Goal: Information Seeking & Learning: Learn about a topic

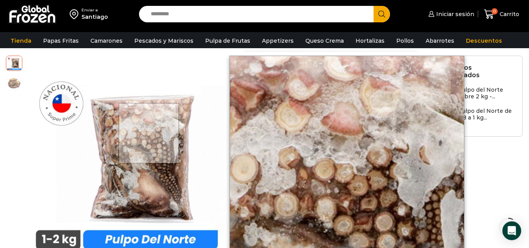
scroll to position [79, 0]
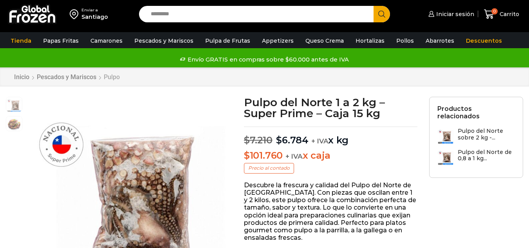
click at [117, 78] on link "Pulpo" at bounding box center [111, 76] width 17 height 7
click at [85, 76] on link "Pescados y Mariscos" at bounding box center [66, 76] width 60 height 7
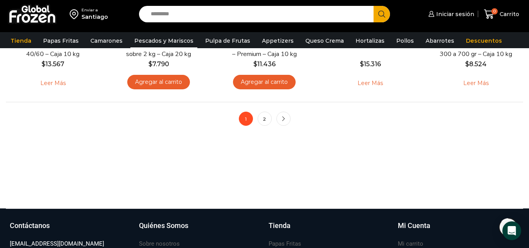
scroll to position [689, 0]
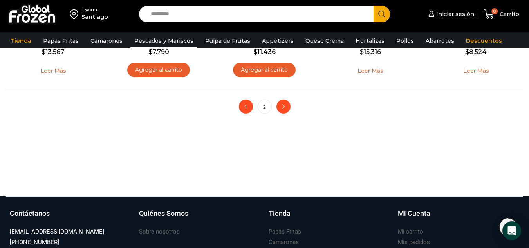
click at [280, 108] on link "next" at bounding box center [284, 107] width 14 height 14
click at [272, 110] on ul "1 2 next" at bounding box center [265, 107] width 52 height 14
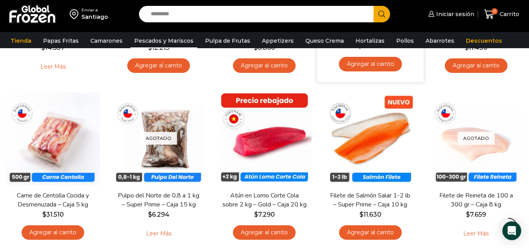
scroll to position [235, 0]
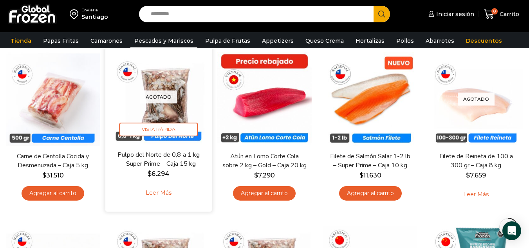
click at [177, 111] on img at bounding box center [158, 97] width 95 height 95
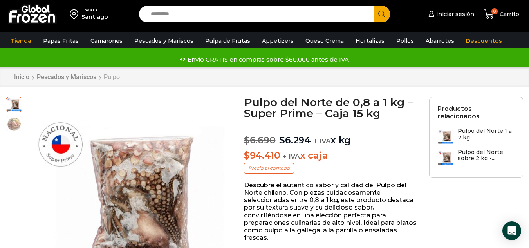
click at [112, 73] on link "Pulpo" at bounding box center [111, 76] width 17 height 7
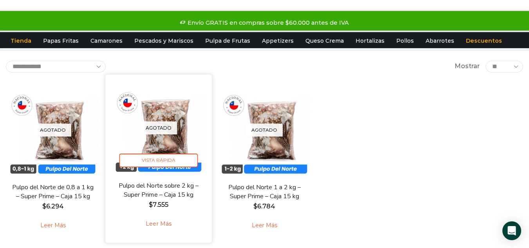
scroll to position [78, 0]
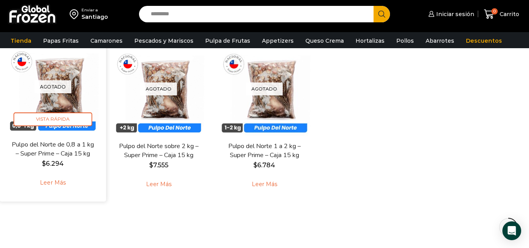
click at [74, 103] on img at bounding box center [52, 86] width 95 height 95
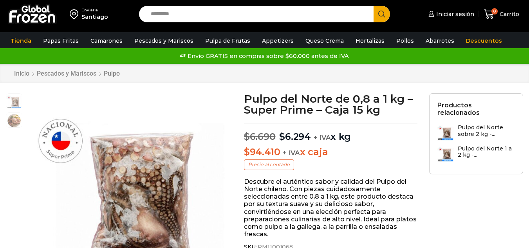
scroll to position [0, 0]
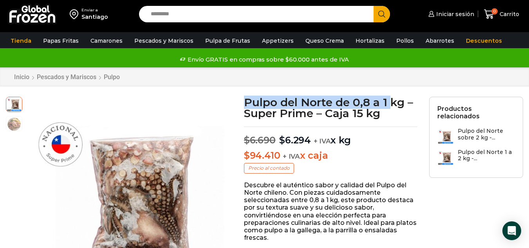
drag, startPoint x: 245, startPoint y: 103, endPoint x: 384, endPoint y: 96, distance: 138.5
click at [391, 101] on h1 "Pulpo del Norte de 0,8 a 1 kg – Super Prime – Caja 15 kg" at bounding box center [331, 108] width 174 height 22
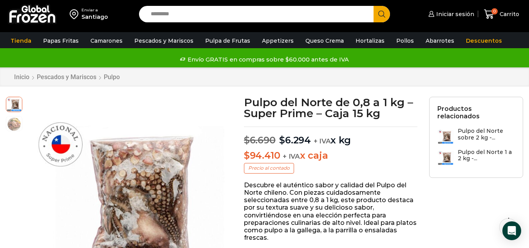
scroll to position [0, 0]
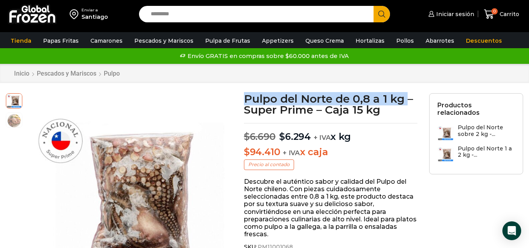
drag, startPoint x: 246, startPoint y: 98, endPoint x: 408, endPoint y: 99, distance: 161.1
click at [408, 99] on h1 "Pulpo del Norte de 0,8 a 1 kg – Super Prime – Caja 15 kg" at bounding box center [331, 104] width 174 height 22
copy h1 "Pulpo del Norte de 0,8 a 1 kg"
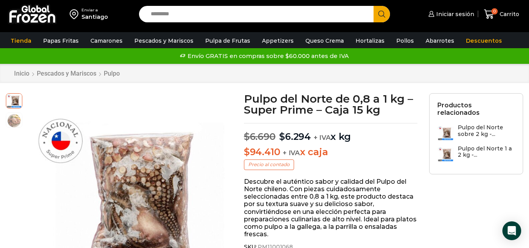
drag, startPoint x: 244, startPoint y: 110, endPoint x: 316, endPoint y: 107, distance: 72.2
click at [316, 107] on h1 "Pulpo del Norte de 0,8 a 1 kg – Super Prime – Caja 15 kg" at bounding box center [331, 104] width 174 height 22
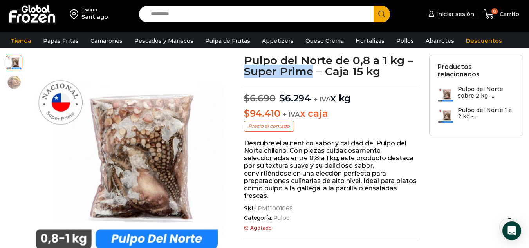
scroll to position [39, 0]
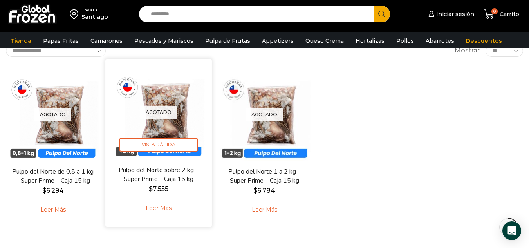
scroll to position [39, 0]
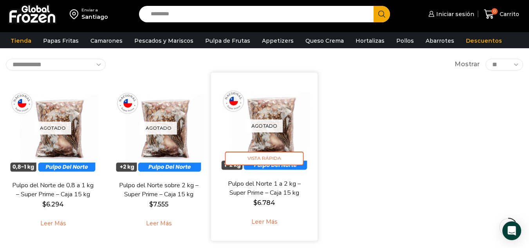
click at [268, 139] on img at bounding box center [264, 125] width 95 height 95
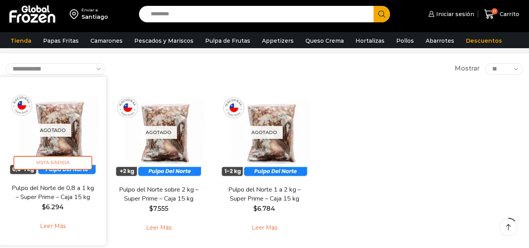
scroll to position [39, 0]
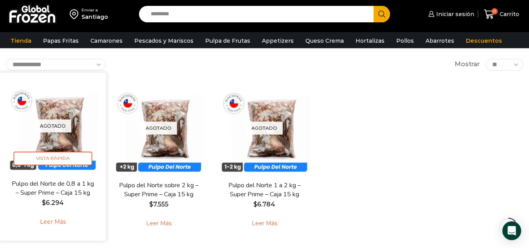
click at [83, 106] on img at bounding box center [52, 125] width 95 height 95
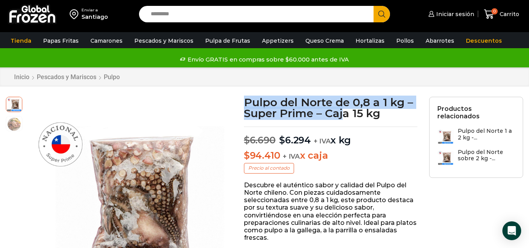
drag, startPoint x: 238, startPoint y: 101, endPoint x: 342, endPoint y: 120, distance: 105.5
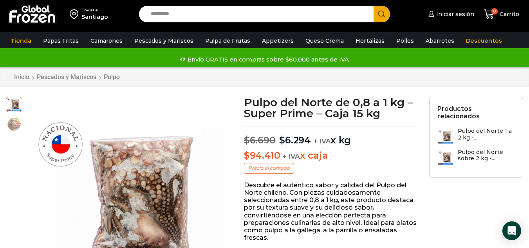
click at [370, 118] on h1 "Pulpo del Norte de 0,8 a 1 kg – Super Prime – Caja 15 kg" at bounding box center [331, 108] width 174 height 22
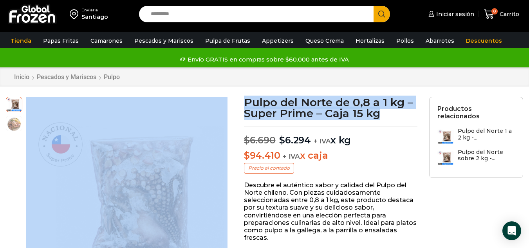
drag, startPoint x: 384, startPoint y: 116, endPoint x: 241, endPoint y: 87, distance: 145.5
click at [256, 111] on h1 "Pulpo del Norte de 0,8 a 1 kg – Super Prime – Caja 15 kg" at bounding box center [331, 108] width 174 height 22
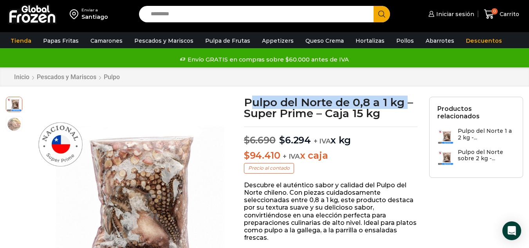
drag, startPoint x: 248, startPoint y: 104, endPoint x: 407, endPoint y: 103, distance: 158.7
click at [407, 103] on h1 "Pulpo del Norte de 0,8 a 1 kg – Super Prime – Caja 15 kg" at bounding box center [331, 108] width 174 height 22
drag, startPoint x: 400, startPoint y: 103, endPoint x: 364, endPoint y: 106, distance: 35.4
click at [364, 106] on h1 "Pulpo del Norte de 0,8 a 1 kg – Super Prime – Caja 15 kg" at bounding box center [331, 108] width 174 height 22
drag, startPoint x: 248, startPoint y: 105, endPoint x: 404, endPoint y: 108, distance: 155.2
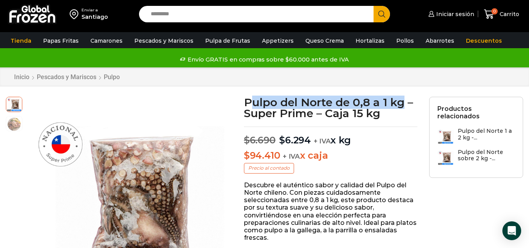
click at [404, 108] on h1 "Pulpo del Norte de 0,8 a 1 kg – Super Prime – Caja 15 kg" at bounding box center [331, 108] width 174 height 22
drag, startPoint x: 247, startPoint y: 98, endPoint x: 404, endPoint y: 105, distance: 156.9
click at [404, 105] on h1 "Pulpo del Norte de 0,8 a 1 kg – Super Prime – Caja 15 kg" at bounding box center [331, 108] width 174 height 22
drag, startPoint x: 404, startPoint y: 105, endPoint x: 387, endPoint y: 106, distance: 16.5
click at [387, 106] on h1 "Pulpo del Norte de 0,8 a 1 kg – Super Prime – Caja 15 kg" at bounding box center [331, 108] width 174 height 22
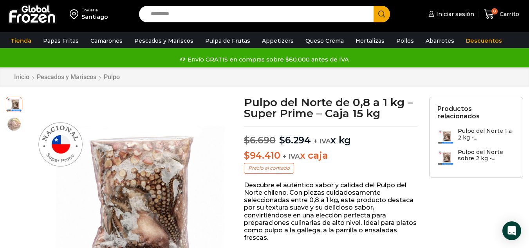
click at [247, 108] on h1 "Pulpo del Norte de 0,8 a 1 kg – Super Prime – Caja 15 kg" at bounding box center [331, 108] width 174 height 22
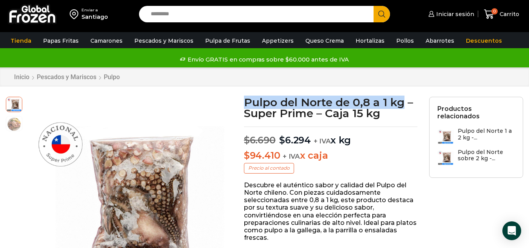
drag, startPoint x: 245, startPoint y: 100, endPoint x: 402, endPoint y: 100, distance: 157.1
click at [402, 100] on h1 "Pulpo del Norte de 0,8 a 1 kg – Super Prime – Caja 15 kg" at bounding box center [331, 108] width 174 height 22
copy h1 "Pulpo del Norte de 0,8 a 1 kg"
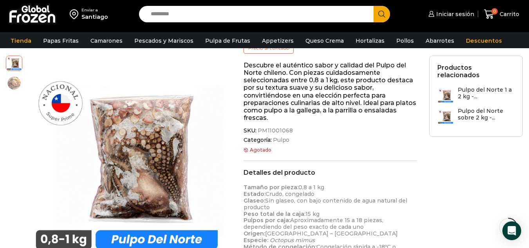
scroll to position [157, 0]
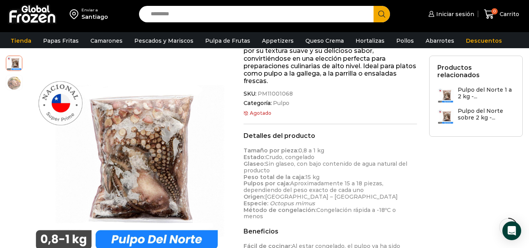
drag, startPoint x: 245, startPoint y: 150, endPoint x: 420, endPoint y: 210, distance: 185.1
click at [420, 210] on div "Pulpo del Norte de 0,8 a 1 kg – Super Prime – Caja 15 kg $ 6.690 Original price…" at bounding box center [330, 182] width 185 height 484
copy p "Tamaño por pieza: 0,8 a 1 kg Estado: Crudo, congelado Glaseo: Sin glaseo, con b…"
click at [303, 198] on p "Tamaño por pieza: 0,8 a 1 kg Estado: Crudo, congelado Glaseo: Sin glaseo, con b…" at bounding box center [331, 183] width 174 height 72
click at [55, 12] on img at bounding box center [32, 14] width 49 height 20
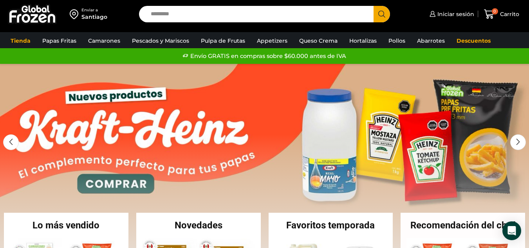
click at [275, 55] on div "Envío GRATIS en compras sobre $60.000 antes de IVA Envío GRATIS en compras sobr…" at bounding box center [264, 56] width 527 height 12
click at [295, 56] on div "Envío GRATIS en compras sobre $60.000 antes de IVA Envío GRATIS en compras sobr…" at bounding box center [264, 56] width 527 height 12
click at [343, 59] on div "Envío GRATIS en compras sobre $60.000 antes de IVA Envío GRATIS en compras sobr…" at bounding box center [264, 56] width 527 height 12
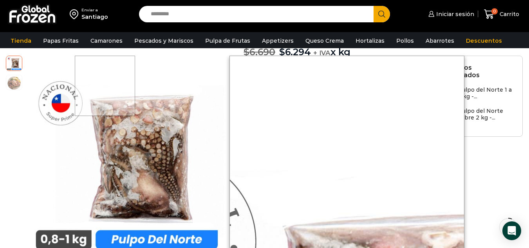
scroll to position [0, 0]
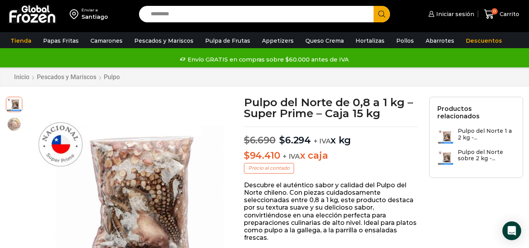
click at [106, 76] on link "Pulpo" at bounding box center [111, 76] width 17 height 7
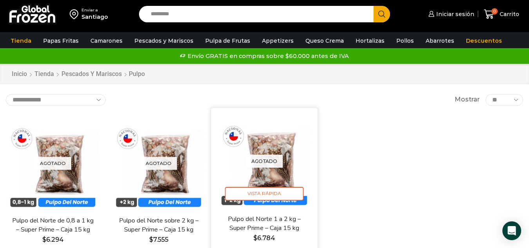
click at [278, 176] on img at bounding box center [264, 161] width 95 height 95
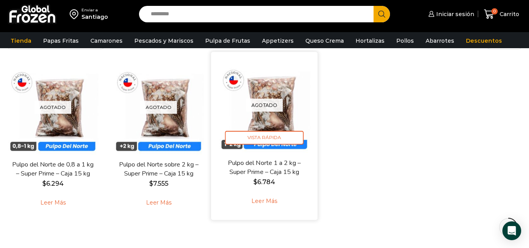
scroll to position [78, 0]
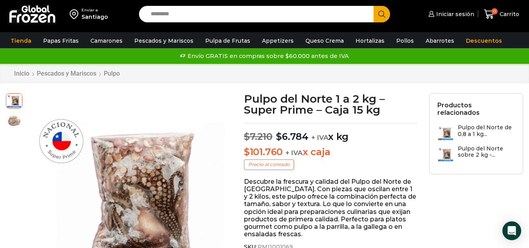
drag, startPoint x: 249, startPoint y: 101, endPoint x: 255, endPoint y: 101, distance: 5.5
click at [255, 101] on h1 "Pulpo del Norte 1 a 2 kg – Super Prime – Caja 15 kg" at bounding box center [331, 104] width 174 height 22
click at [320, 211] on p "Descubre la frescura y calidad del Pulpo del Norte de [GEOGRAPHIC_DATA]. Con pi…" at bounding box center [331, 208] width 174 height 60
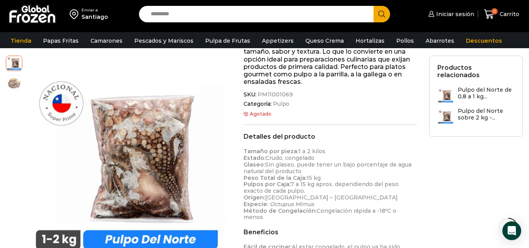
scroll to position [157, 0]
drag, startPoint x: 244, startPoint y: 138, endPoint x: 420, endPoint y: 210, distance: 190.5
click at [420, 210] on div "Pulpo del Norte 1 a 2 kg – Super Prime – Caja 15 kg $ 7.210 Original price was:…" at bounding box center [330, 182] width 185 height 484
copy div "Detalles del producto Tamaño por pieza: 1 a 2 kilos Estado: Crudo, congelado Gl…"
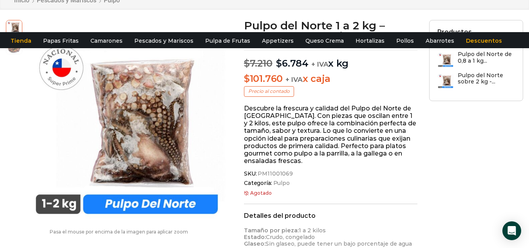
scroll to position [0, 0]
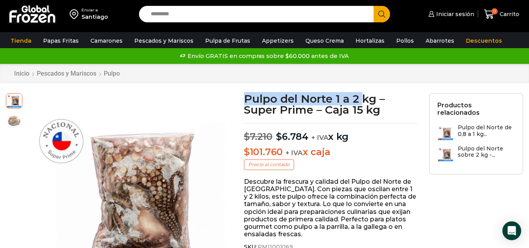
drag, startPoint x: 243, startPoint y: 97, endPoint x: 379, endPoint y: 96, distance: 136.8
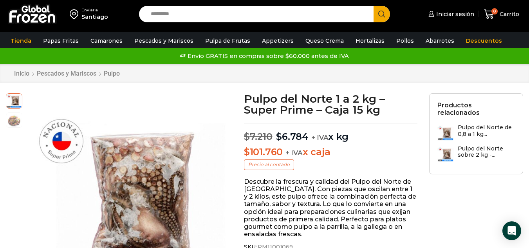
click at [379, 96] on h1 "Pulpo del Norte 1 a 2 kg – Super Prime – Caja 15 kg" at bounding box center [331, 104] width 174 height 22
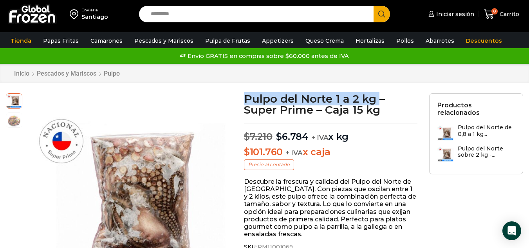
drag, startPoint x: 379, startPoint y: 97, endPoint x: 244, endPoint y: 90, distance: 135.0
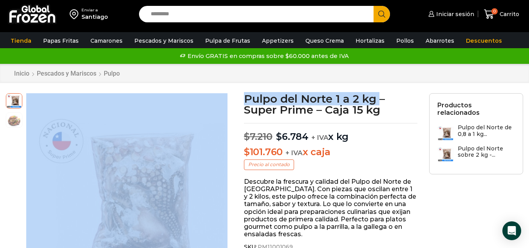
click at [262, 93] on h1 "Pulpo del Norte 1 a 2 kg – Super Prime – Caja 15 kg" at bounding box center [331, 104] width 174 height 22
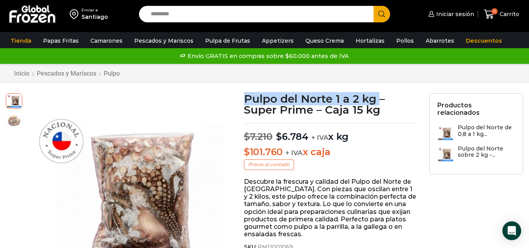
drag, startPoint x: 247, startPoint y: 100, endPoint x: 379, endPoint y: 99, distance: 131.7
click at [379, 99] on h1 "Pulpo del Norte 1 a 2 kg – Super Prime – Caja 15 kg" at bounding box center [331, 104] width 174 height 22
copy h1 "Pulpo del Norte 1 a 2 kg"
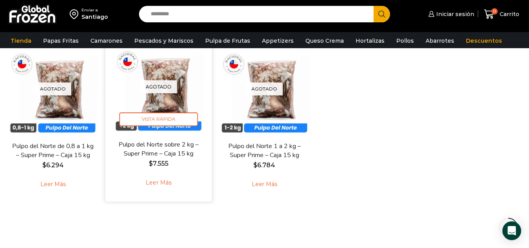
click at [163, 111] on div "Agotado Vista Rápida" at bounding box center [158, 86] width 95 height 95
click at [165, 101] on div "Agotado Vista Rápida" at bounding box center [158, 86] width 95 height 95
click at [165, 121] on span "Vista Rápida" at bounding box center [159, 119] width 79 height 14
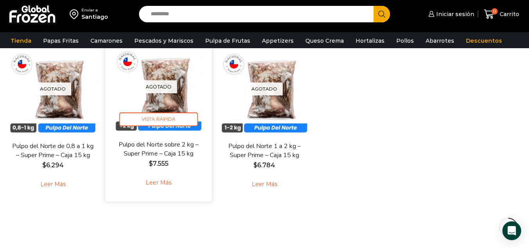
click at [170, 94] on div "Agotado Vista Rápida" at bounding box center [158, 86] width 95 height 95
click at [169, 121] on span "Vista Rápida" at bounding box center [159, 119] width 79 height 14
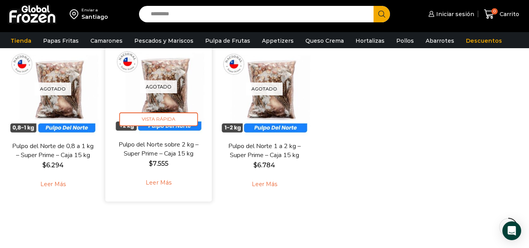
click at [187, 128] on div "Agotado Vista Rápida" at bounding box center [158, 86] width 95 height 95
click at [158, 183] on link "Leer más" at bounding box center [159, 182] width 50 height 17
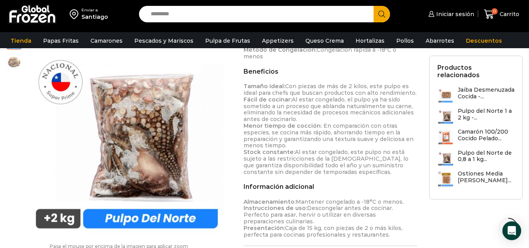
scroll to position [316, 0]
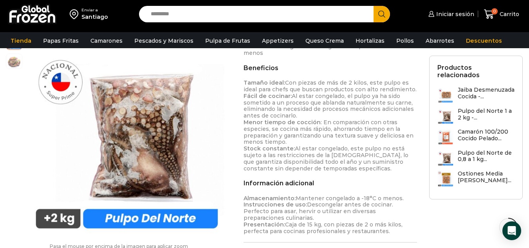
click at [293, 152] on p "Tamaño ideal: Con piezas de más de 2 kilos, este pulpo es ideal para chefs que …" at bounding box center [331, 126] width 174 height 92
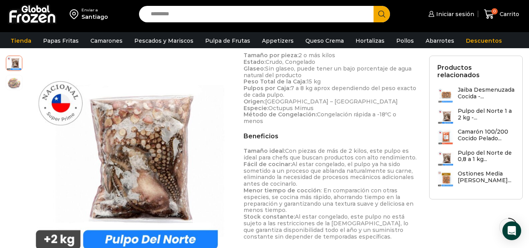
scroll to position [198, 0]
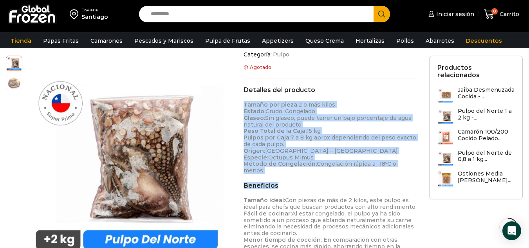
drag, startPoint x: 244, startPoint y: 107, endPoint x: 407, endPoint y: 165, distance: 173.7
click at [405, 168] on div "Detalles del producto Tamaño por pieza: 2 o más kilos Estado: Crudo, Congelado …" at bounding box center [331, 223] width 174 height 274
copy div "Tamaño por pieza: 2 o más kilos Estado: Crudo, Congelado Glaseo: Sin glaseo, pu…"
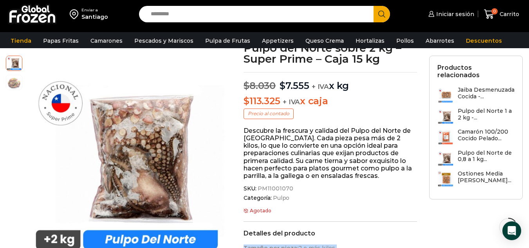
scroll to position [42, 0]
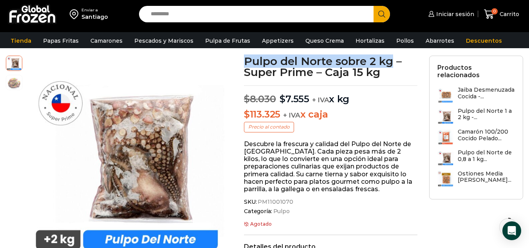
drag, startPoint x: 247, startPoint y: 62, endPoint x: 394, endPoint y: 60, distance: 147.0
click at [394, 60] on h1 "Pulpo del Norte sobre 2 kg – Super Prime – Caja 15 kg" at bounding box center [331, 67] width 174 height 22
copy h1 "Pulpo del Norte sobre 2 kg"
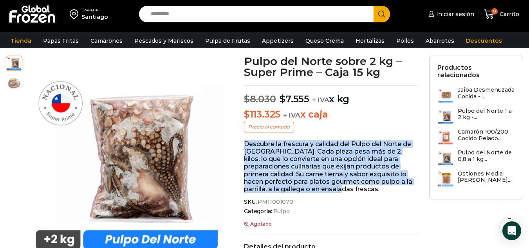
drag, startPoint x: 244, startPoint y: 144, endPoint x: 311, endPoint y: 191, distance: 82.2
click at [311, 191] on p "Descubre la frescura y calidad del Pulpo del Norte de Chile. Cada pieza pesa má…" at bounding box center [331, 166] width 174 height 53
drag, startPoint x: 306, startPoint y: 186, endPoint x: 300, endPoint y: 188, distance: 6.3
click at [300, 188] on p "Descubre la frescura y calidad del Pulpo del Norte de Chile. Cada pieza pesa má…" at bounding box center [331, 166] width 174 height 53
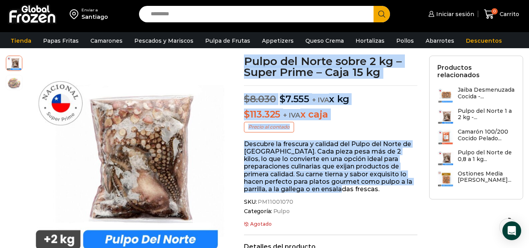
drag, startPoint x: 311, startPoint y: 190, endPoint x: 240, endPoint y: 145, distance: 84.4
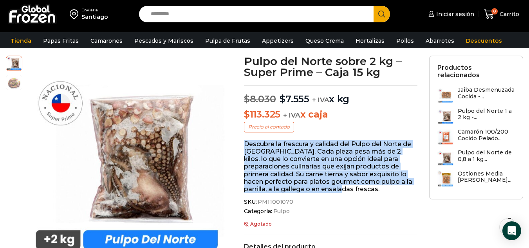
click at [246, 145] on p "Descubre la frescura y calidad del Pulpo del Norte de Chile. Cada pieza pesa má…" at bounding box center [331, 166] width 174 height 53
drag, startPoint x: 244, startPoint y: 145, endPoint x: 311, endPoint y: 192, distance: 82.1
click at [311, 192] on p "Descubre la frescura y calidad del Pulpo del Norte de Chile. Cada pieza pesa má…" at bounding box center [331, 166] width 174 height 53
copy p "Descubre la frescura y calidad del Pulpo del Norte de Chile. Cada pieza pesa má…"
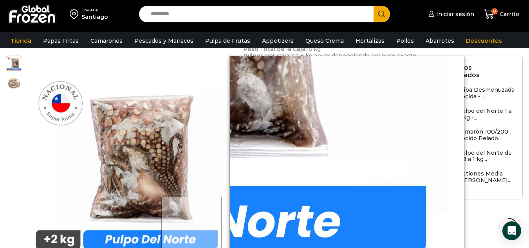
scroll to position [277, 0]
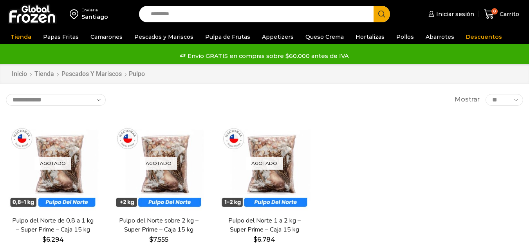
scroll to position [74, 0]
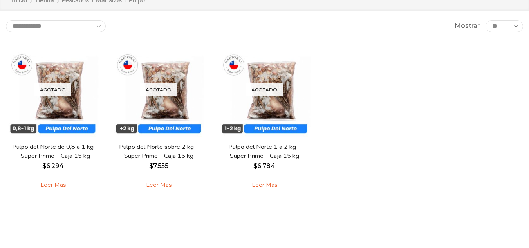
click at [167, 106] on div "Agotado [GEOGRAPHIC_DATA]" at bounding box center [159, 90] width 94 height 94
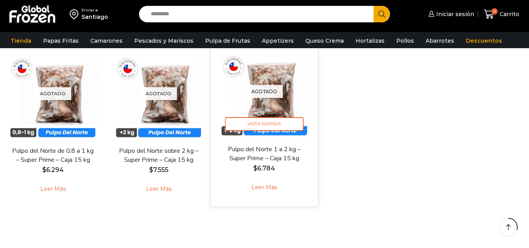
scroll to position [78, 0]
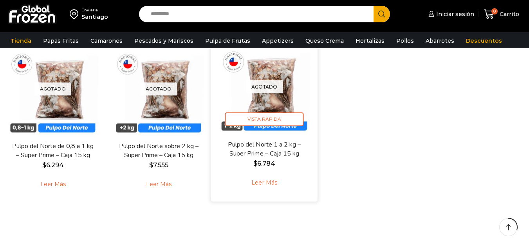
click at [246, 114] on img at bounding box center [264, 86] width 95 height 95
click at [267, 102] on img at bounding box center [264, 86] width 95 height 95
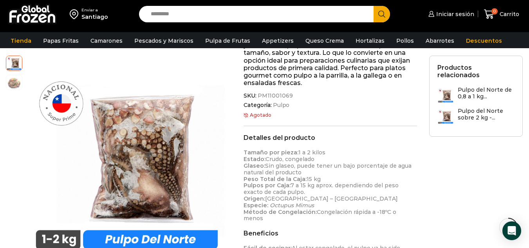
scroll to position [157, 0]
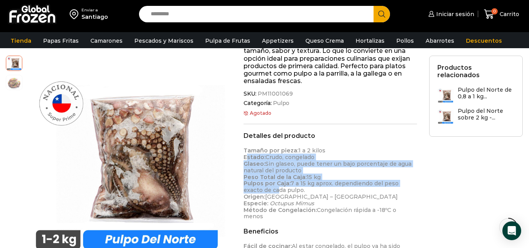
drag, startPoint x: 248, startPoint y: 156, endPoint x: 255, endPoint y: 191, distance: 36.0
click at [255, 191] on p "Tamaño por pieza: 1 a 2 kilos Estado: Crudo, congelado Glaseo: Sin glaseo, pued…" at bounding box center [331, 183] width 174 height 72
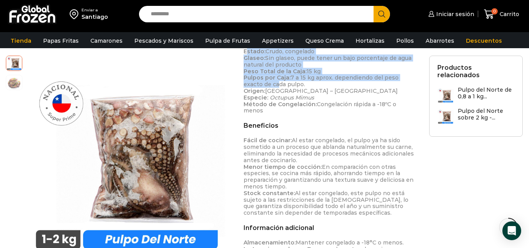
scroll to position [275, 0]
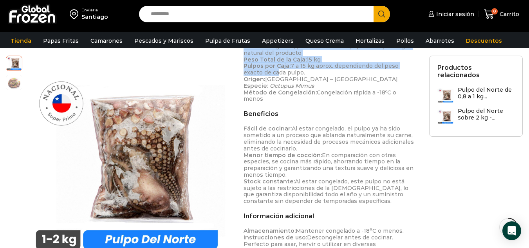
click at [28, 19] on img at bounding box center [32, 14] width 49 height 20
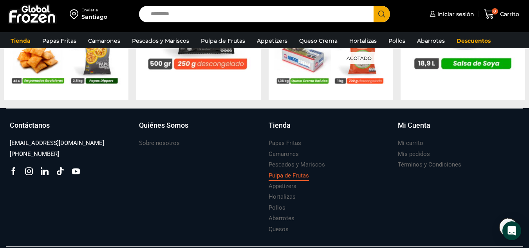
scroll to position [841, 0]
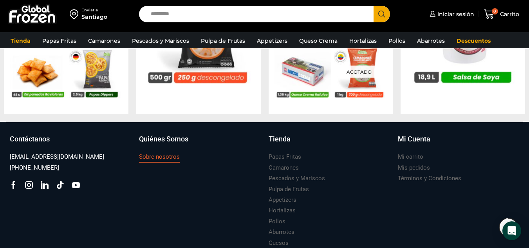
click at [157, 157] on h3 "Sobre nosotros" at bounding box center [159, 157] width 41 height 8
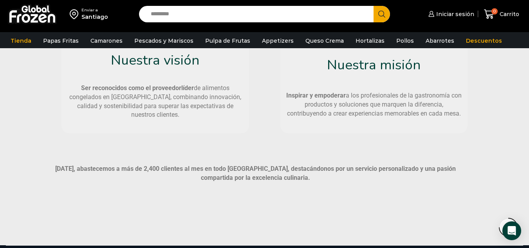
scroll to position [470, 0]
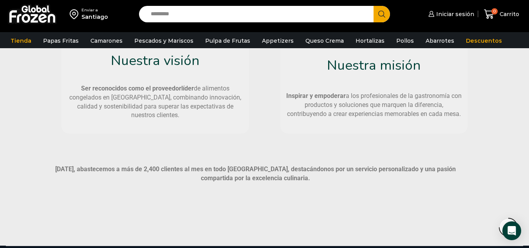
click at [328, 171] on strong "[DATE], abastecemos a más de 2,400 clientes al mes en todo [GEOGRAPHIC_DATA], d…" at bounding box center [255, 173] width 401 height 16
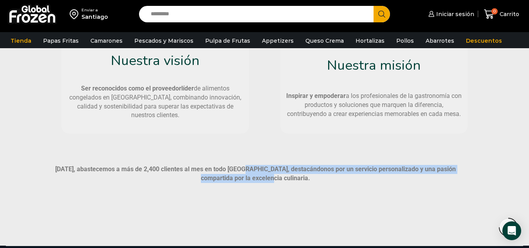
drag, startPoint x: 254, startPoint y: 172, endPoint x: 289, endPoint y: 176, distance: 35.5
click at [289, 176] on p "[DATE], abastecemos a más de 2,400 clientes al mes en todo [GEOGRAPHIC_DATA], d…" at bounding box center [256, 174] width 429 height 18
copy strong "destacándonos por un servicio personalizado y una pasión compartida por la exce…"
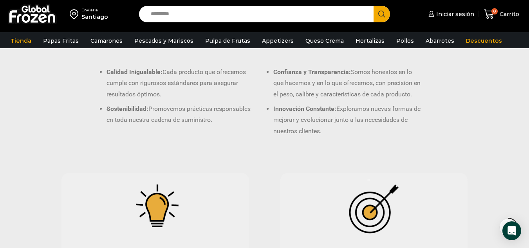
scroll to position [509, 0]
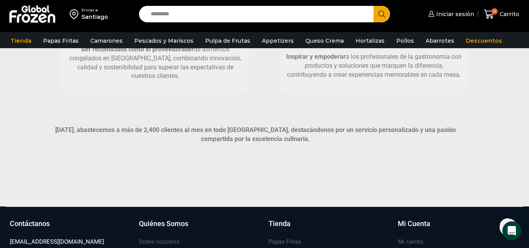
click at [238, 122] on div "[DATE], abastecemos a más de 2,400 clientes al mes en todo [GEOGRAPHIC_DATA], d…" at bounding box center [265, 139] width 447 height 34
drag, startPoint x: 239, startPoint y: 130, endPoint x: 279, endPoint y: 131, distance: 39.6
click at [279, 131] on strong "[DATE], abastecemos a más de 2,400 clientes al mes en todo [GEOGRAPHIC_DATA], d…" at bounding box center [255, 134] width 401 height 16
click at [275, 132] on strong "[DATE], abastecemos a más de 2,400 clientes al mes en todo [GEOGRAPHIC_DATA], d…" at bounding box center [255, 134] width 401 height 16
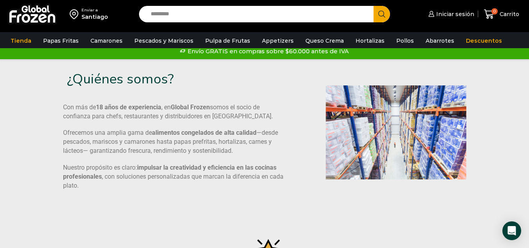
scroll to position [0, 0]
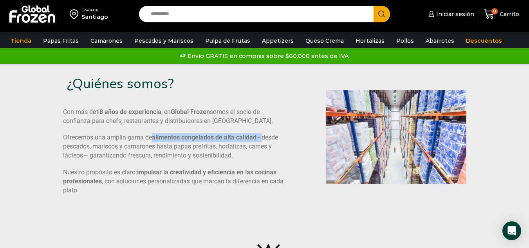
drag, startPoint x: 154, startPoint y: 137, endPoint x: 259, endPoint y: 136, distance: 105.4
click at [259, 136] on p "Ofrecemos una amplia gama de alimentos congelados de alta calidad —desde pescad…" at bounding box center [174, 146] width 223 height 27
copy p "alimentos congelados de alta calidad"
click at [255, 138] on b "alimentos congelados de alta calidad" at bounding box center [204, 137] width 105 height 7
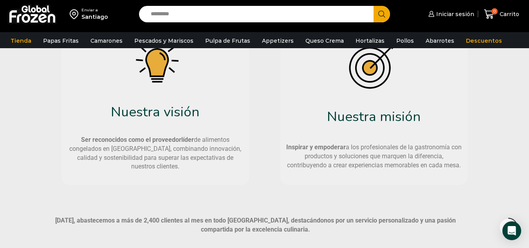
scroll to position [470, 0]
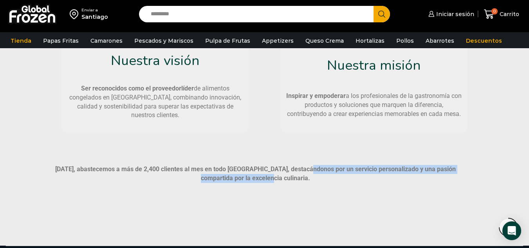
drag, startPoint x: 304, startPoint y: 169, endPoint x: 303, endPoint y: 176, distance: 7.1
click at [303, 176] on p "[DATE], abastecemos a más de 2,400 clientes al mes en todo [GEOGRAPHIC_DATA], d…" at bounding box center [256, 174] width 429 height 18
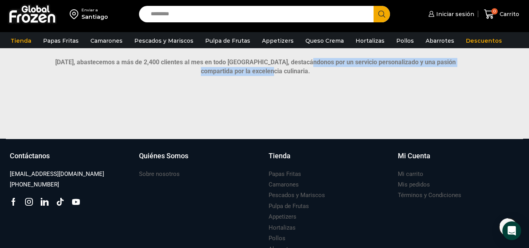
scroll to position [588, 0]
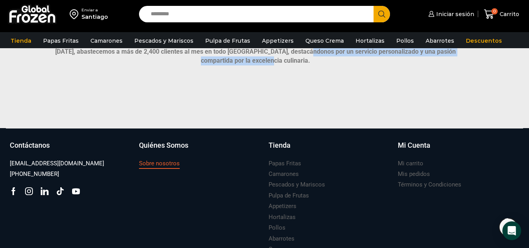
click at [171, 169] on link "Sobre nosotros" at bounding box center [159, 163] width 41 height 11
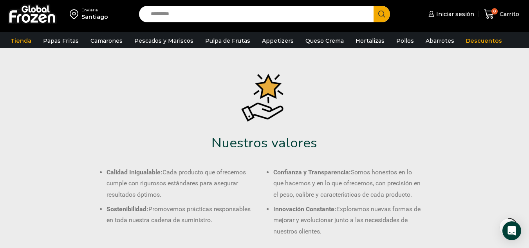
scroll to position [196, 0]
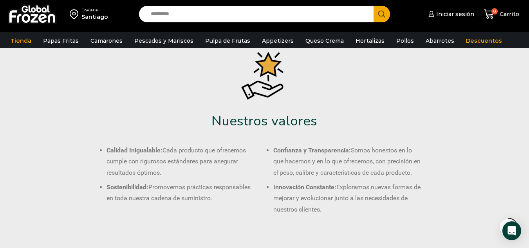
drag, startPoint x: 109, startPoint y: 150, endPoint x: 163, endPoint y: 176, distance: 60.7
click at [163, 176] on li "Calidad Inigualable: Cada producto que ofrecemos cumple con rigurosos estándare…" at bounding box center [182, 162] width 150 height 34
copy li "alidad Inigualable: Cada producto que ofrecemos cumple con rigurosos estándares…"
